Goal: Check status: Check status

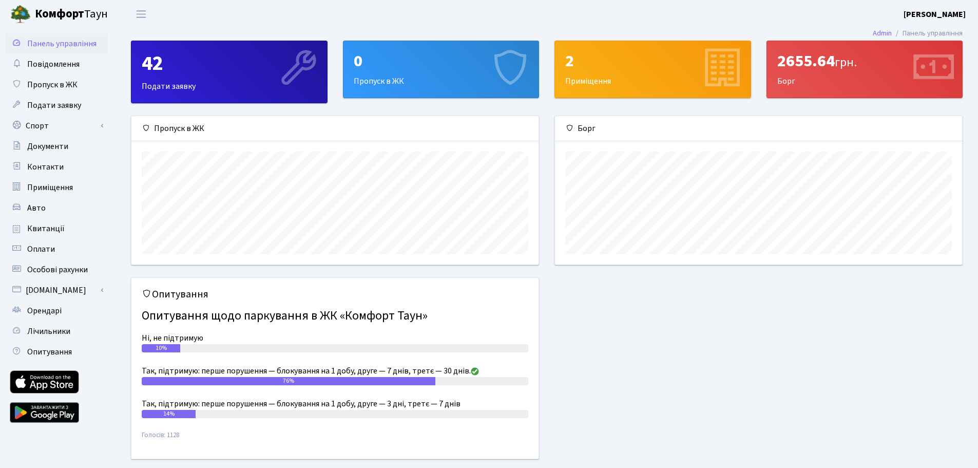
scroll to position [148, 407]
click at [60, 328] on span "Лічильники" at bounding box center [48, 330] width 43 height 11
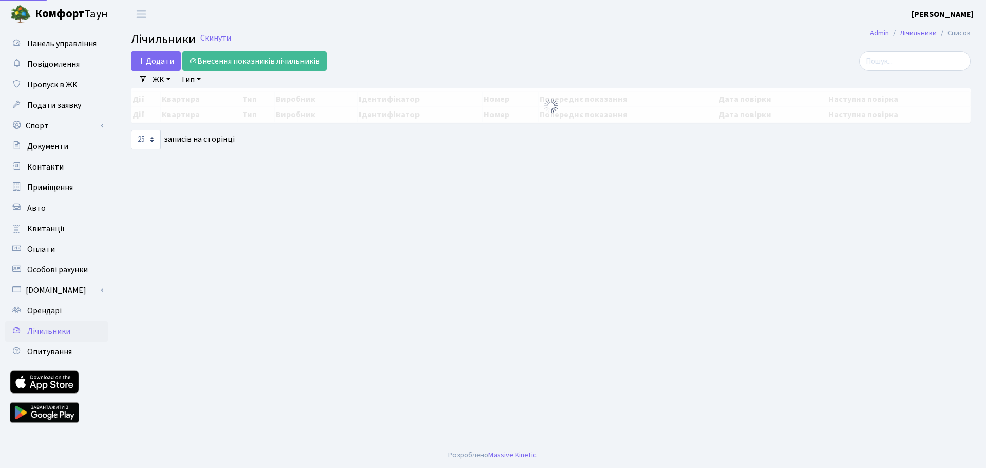
select select "25"
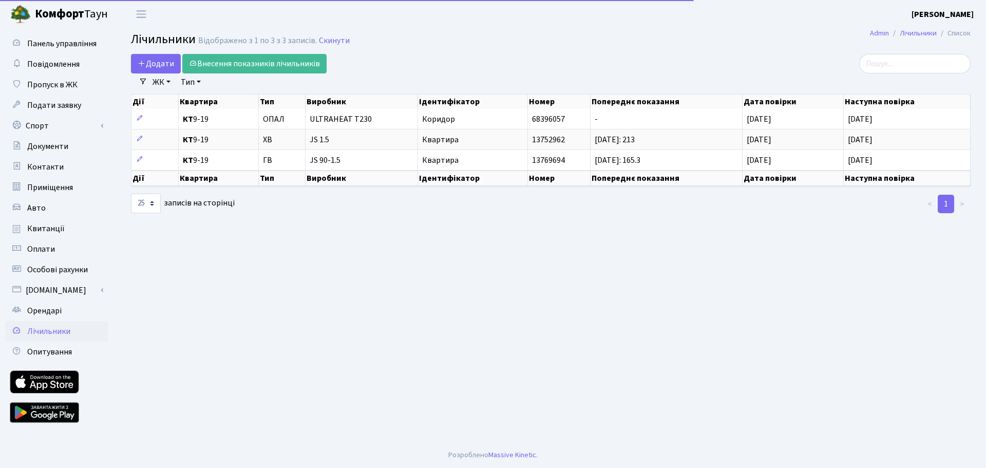
click at [427, 260] on main "Admin Лічильники Список Лічильники Відображено з 1 по 3 з 3 записів. Скинути До…" at bounding box center [551, 235] width 870 height 414
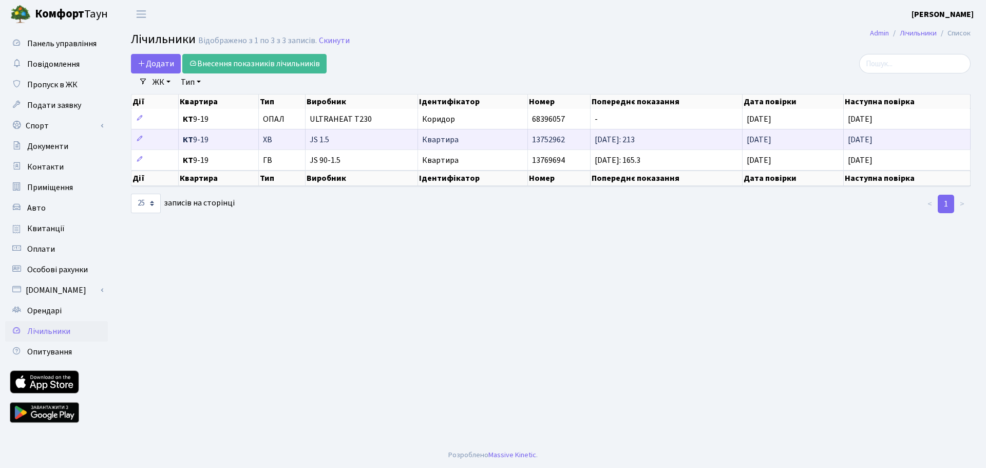
click at [869, 139] on span "[DATE]" at bounding box center [860, 139] width 25 height 11
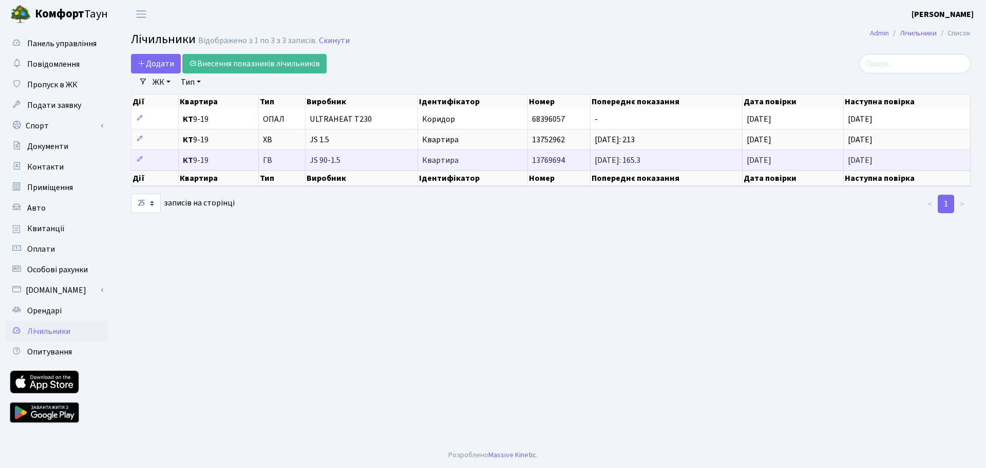
click at [860, 157] on span "[DATE]" at bounding box center [860, 160] width 25 height 11
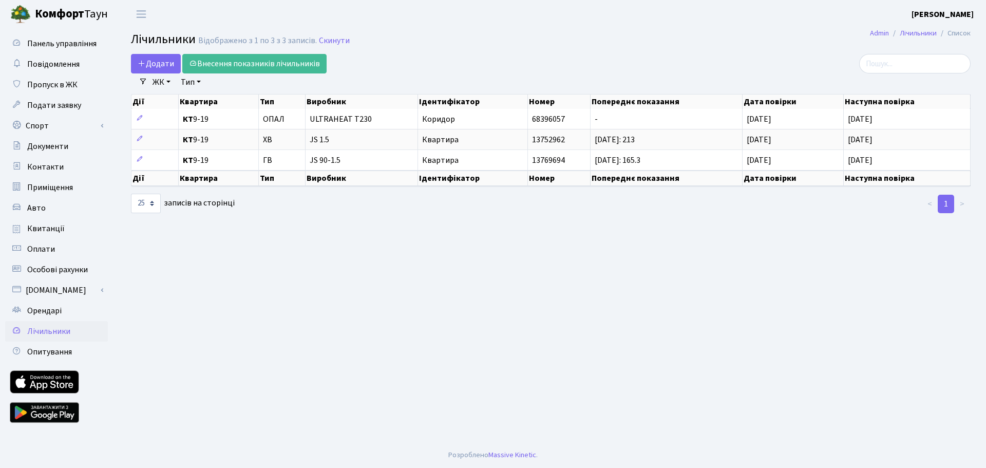
click at [861, 183] on th "Наступна повірка" at bounding box center [906, 177] width 127 height 15
